Goal: Transaction & Acquisition: Purchase product/service

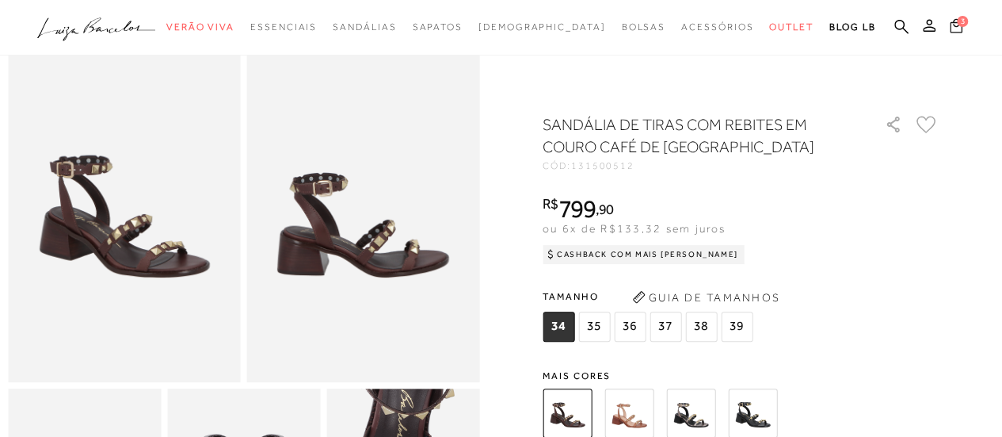
click at [964, 21] on span "3" at bounding box center [962, 21] width 11 height 11
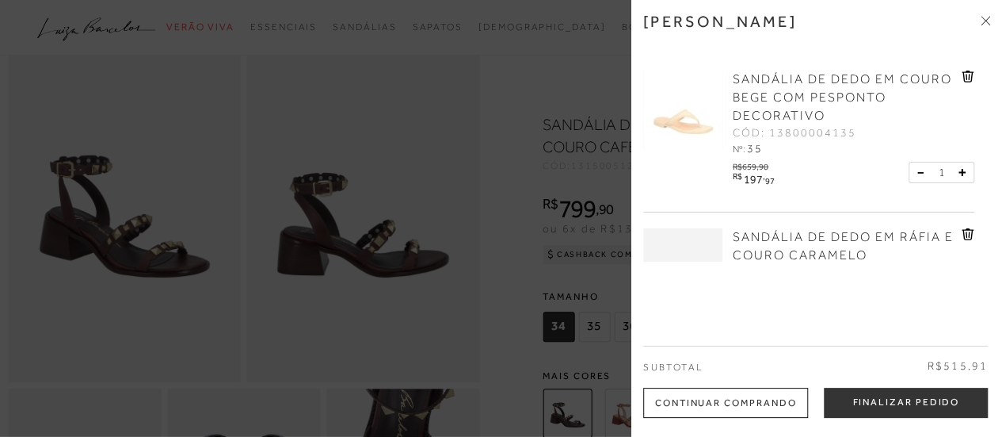
click at [967, 73] on icon at bounding box center [968, 77] width 13 height 12
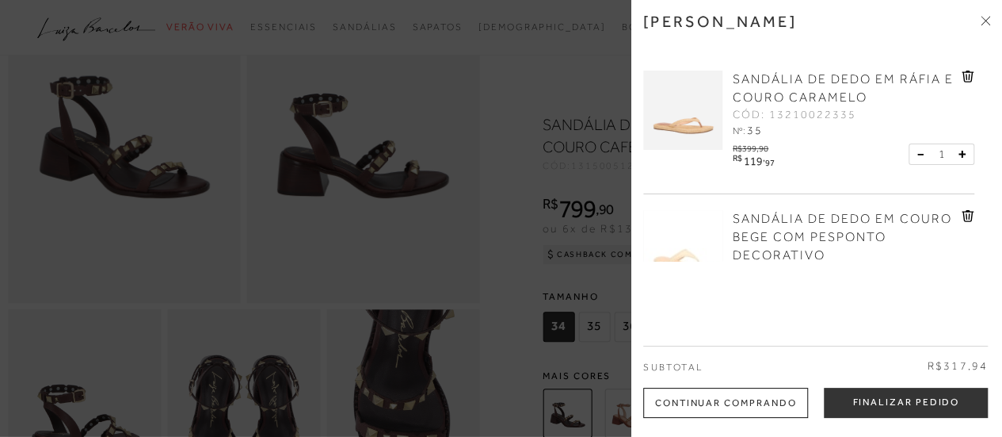
click at [965, 69] on div "SANDÁLIA DE DEDO EM RÁFIA E COURO CARAMELO CÓD: 13210022335 Nº: 35 R$" at bounding box center [808, 124] width 331 height 139
click at [966, 76] on icon at bounding box center [967, 77] width 2 height 6
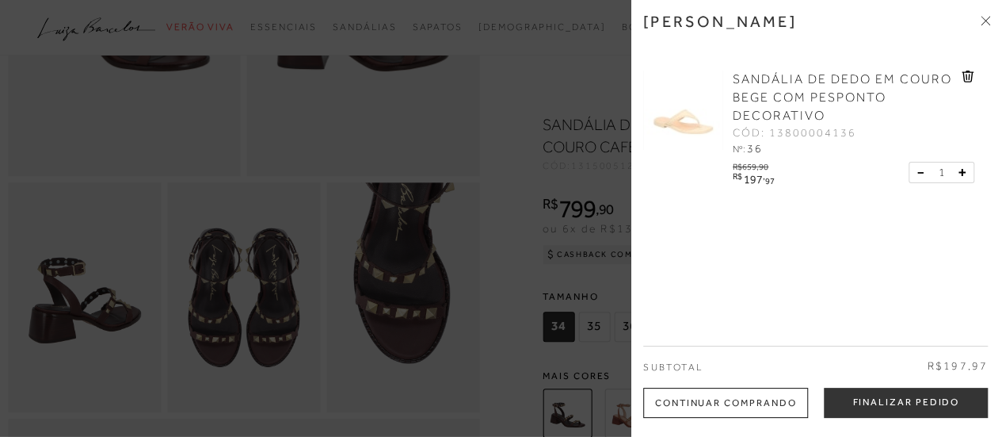
scroll to position [317, 0]
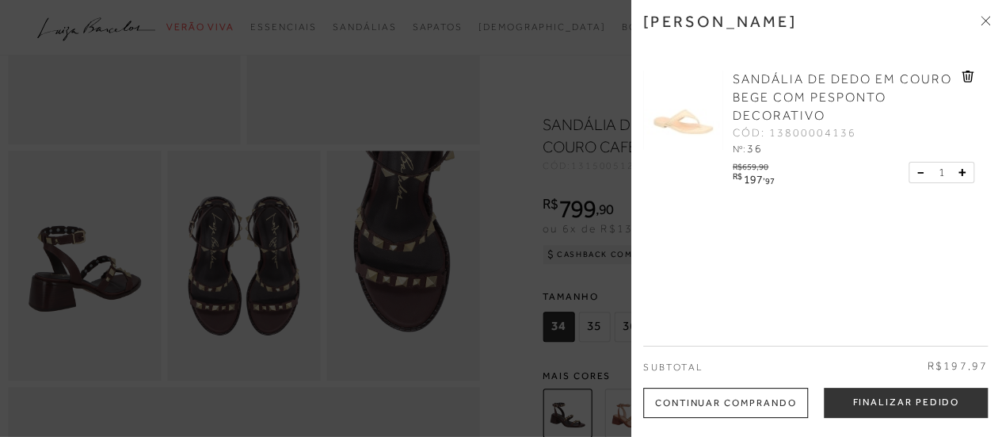
click at [732, 399] on div "Continuar Comprando" at bounding box center [725, 402] width 165 height 30
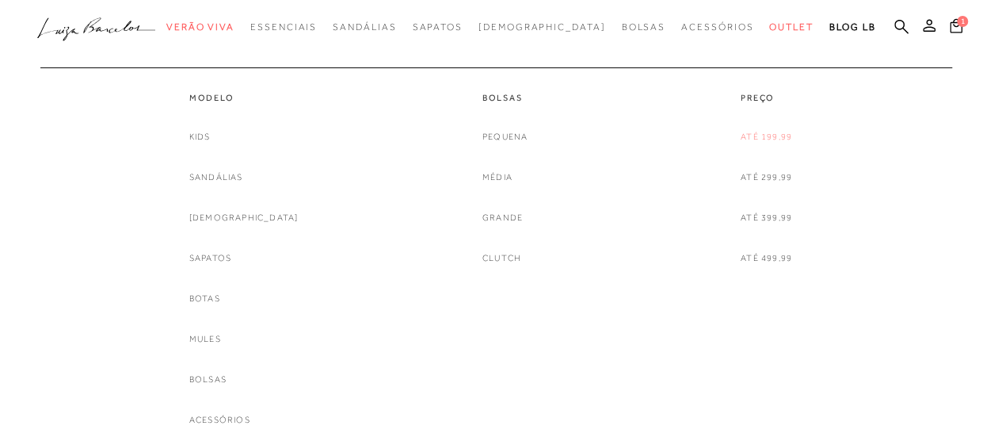
click at [773, 133] on link "Até 199,99" at bounding box center [766, 136] width 51 height 17
click at [211, 134] on link "Kids" at bounding box center [199, 136] width 21 height 17
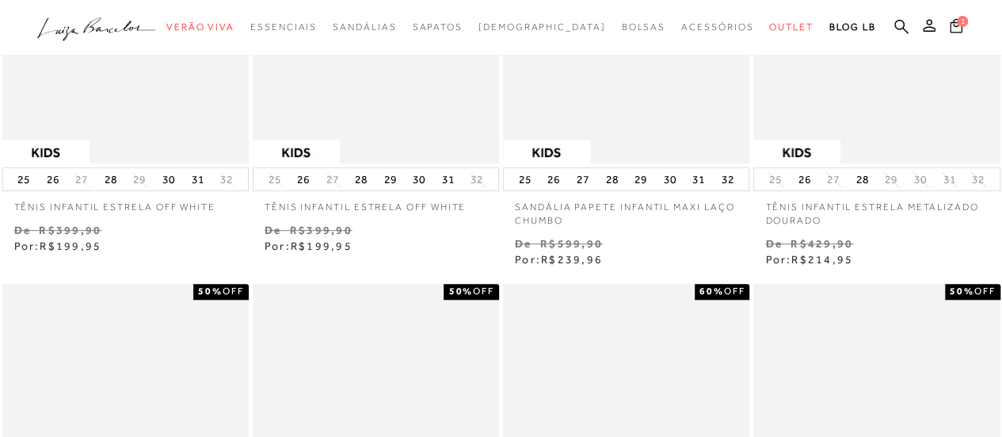
scroll to position [158, 0]
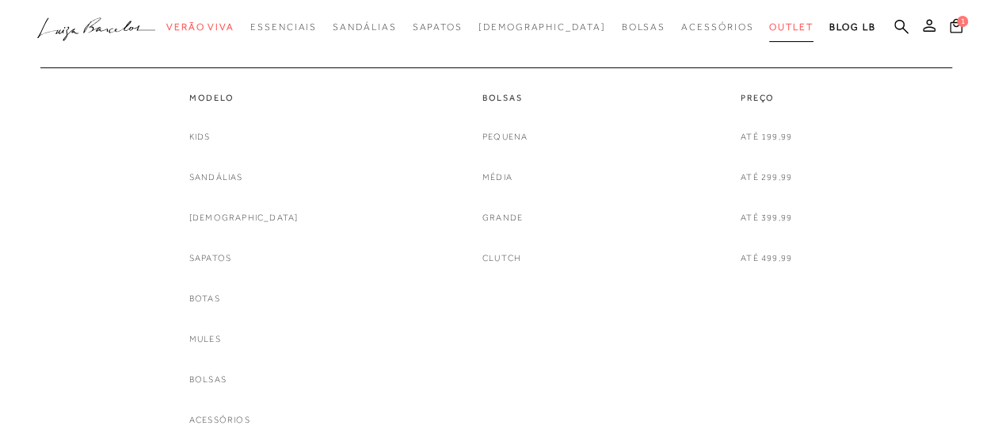
click at [769, 29] on span "Outlet" at bounding box center [791, 26] width 44 height 11
